Goal: Information Seeking & Learning: Learn about a topic

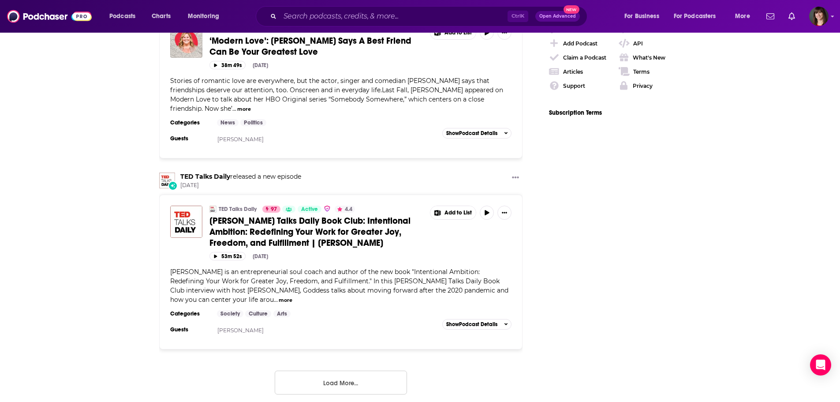
scroll to position [1455, 0]
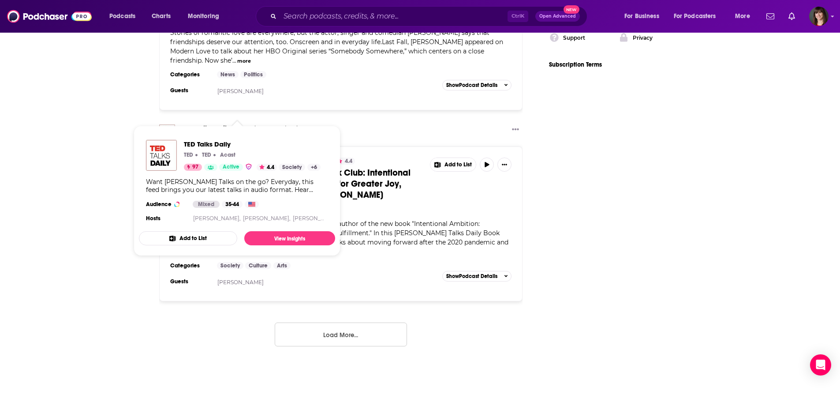
click at [238, 157] on link "TED Talks Daily" at bounding box center [238, 160] width 38 height 7
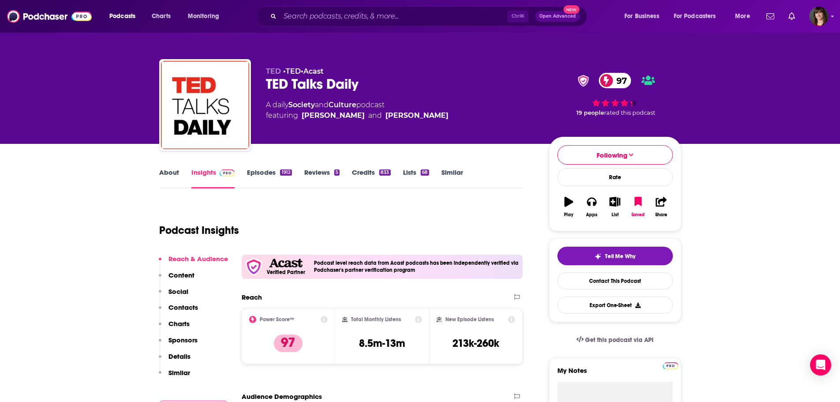
click at [260, 170] on link "Episodes 1912" at bounding box center [269, 178] width 45 height 20
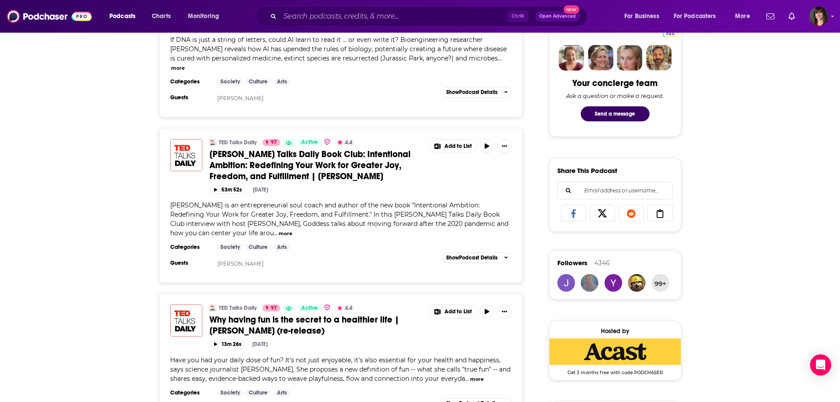
scroll to position [441, 0]
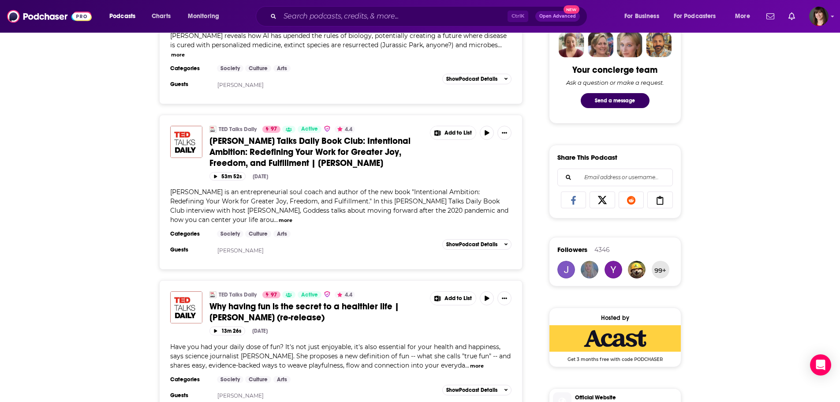
click at [279, 217] on button "more" at bounding box center [286, 220] width 14 height 7
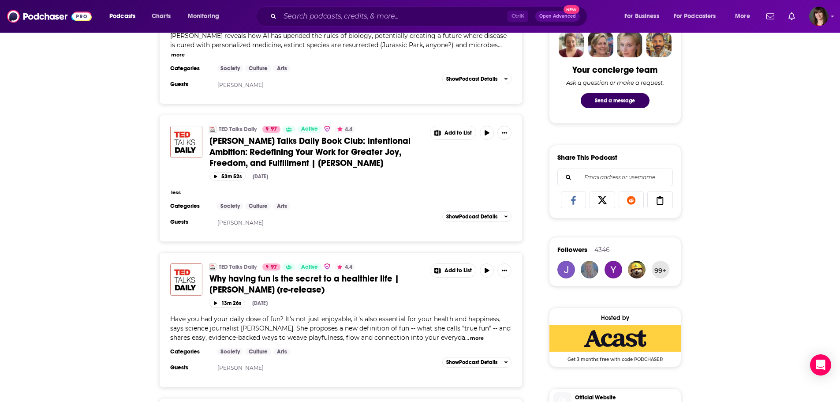
click at [176, 189] on button "less" at bounding box center [176, 192] width 10 height 7
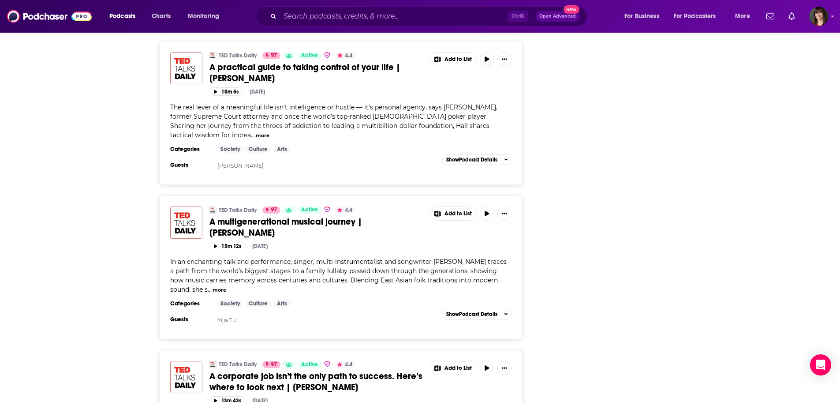
scroll to position [2028, 0]
